Goal: Task Accomplishment & Management: Use online tool/utility

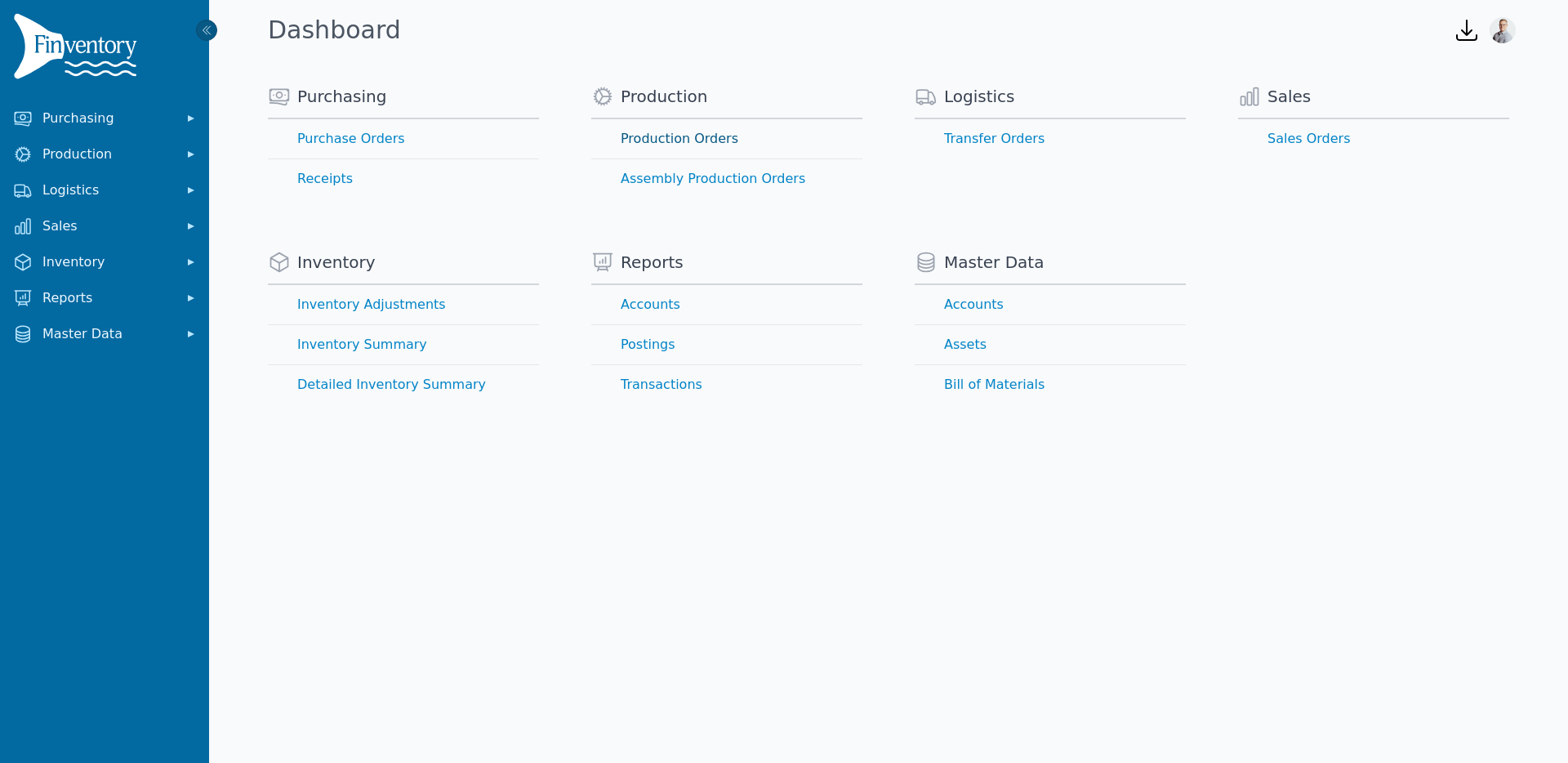
click at [681, 144] on link "Production Orders" at bounding box center [726, 139] width 271 height 39
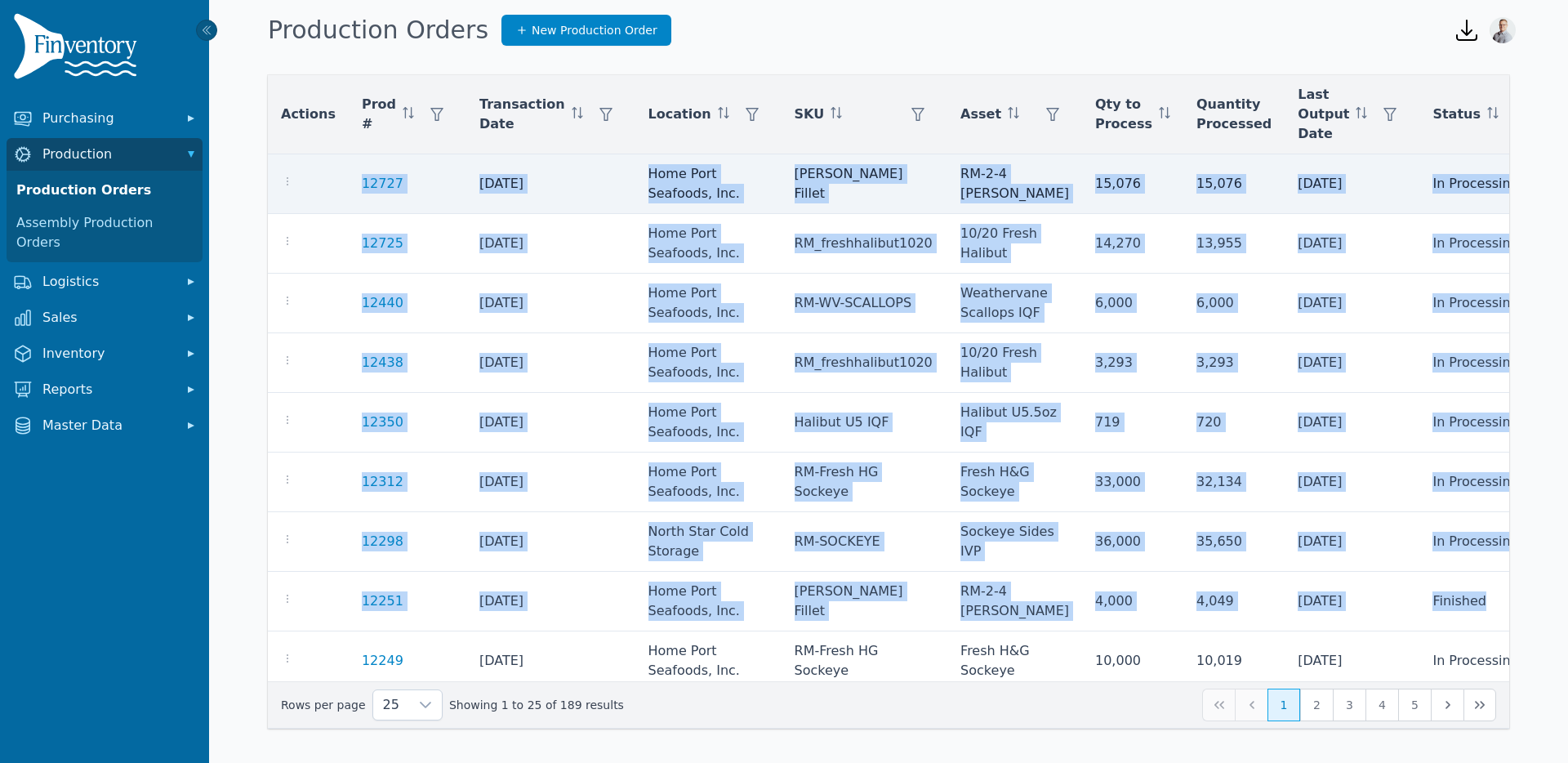
drag, startPoint x: 1484, startPoint y: 603, endPoint x: 321, endPoint y: 174, distance: 1239.6
copy tbody "12727 [DATE] Home Port Seafoods, Inc. [PERSON_NAME] Fillet RM-2-4 oz [PERSON_NA…"
